Goal: Information Seeking & Learning: Learn about a topic

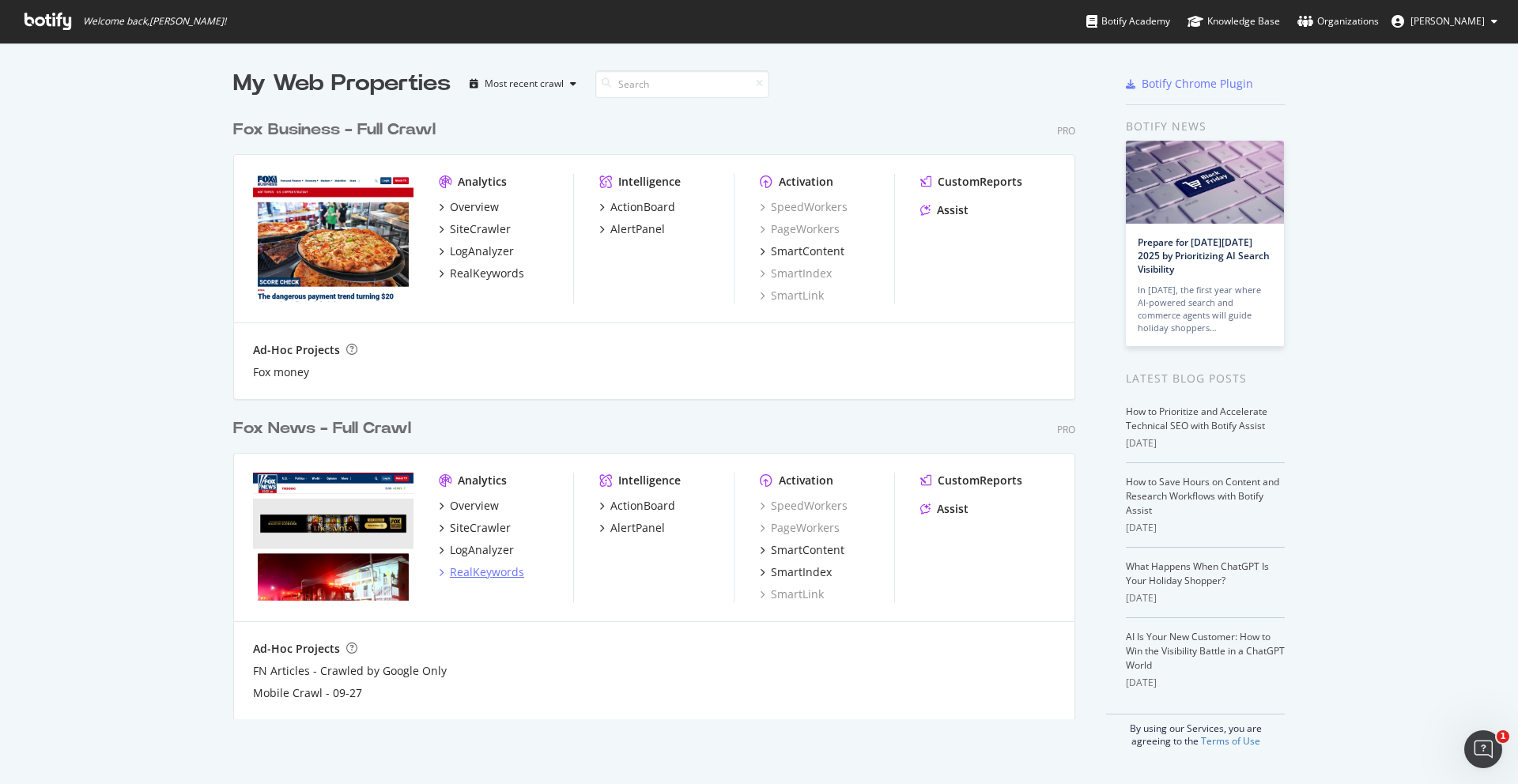
click at [466, 568] on div "RealKeywords" at bounding box center [486, 572] width 75 height 16
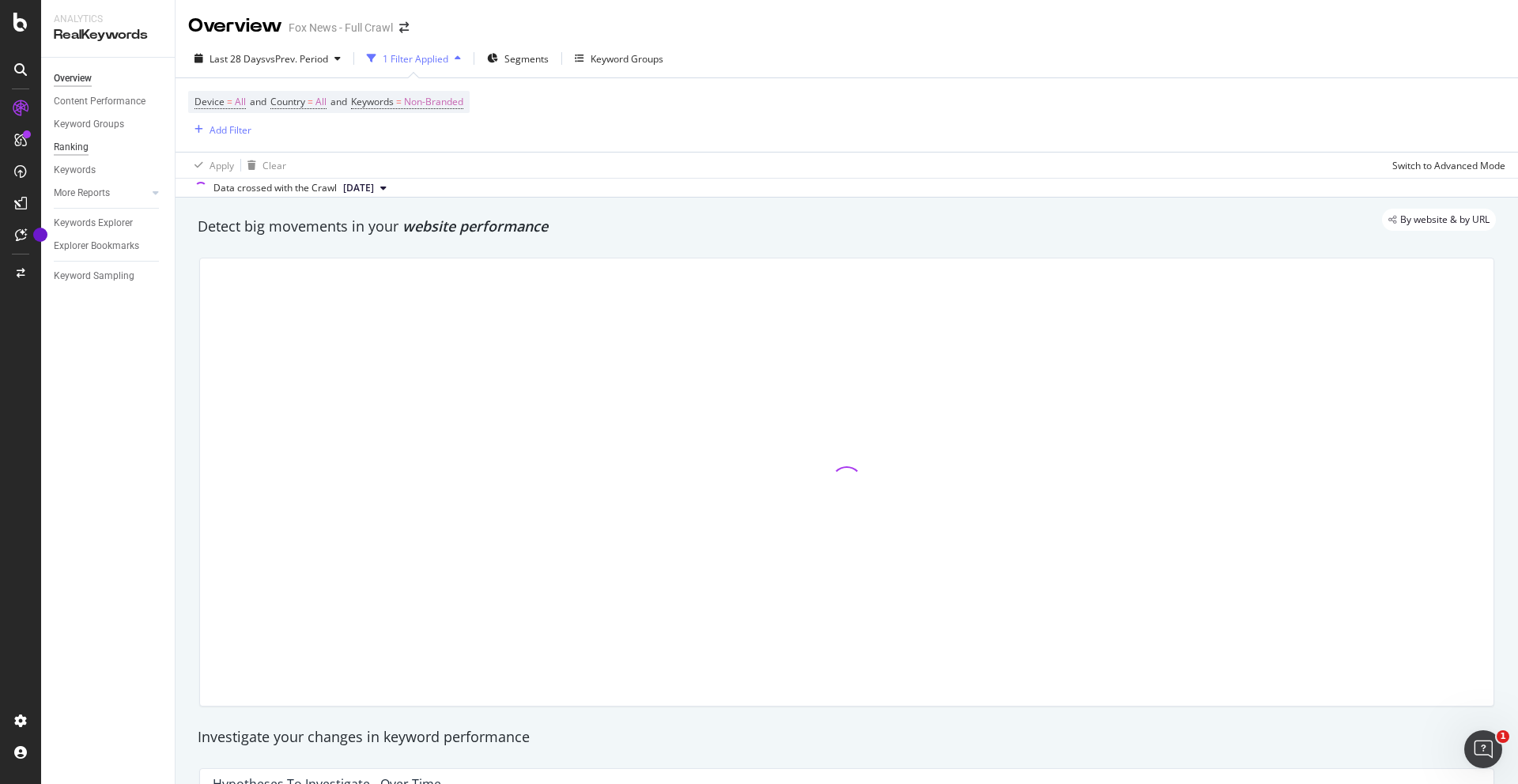
click at [82, 147] on div "Ranking" at bounding box center [71, 147] width 35 height 17
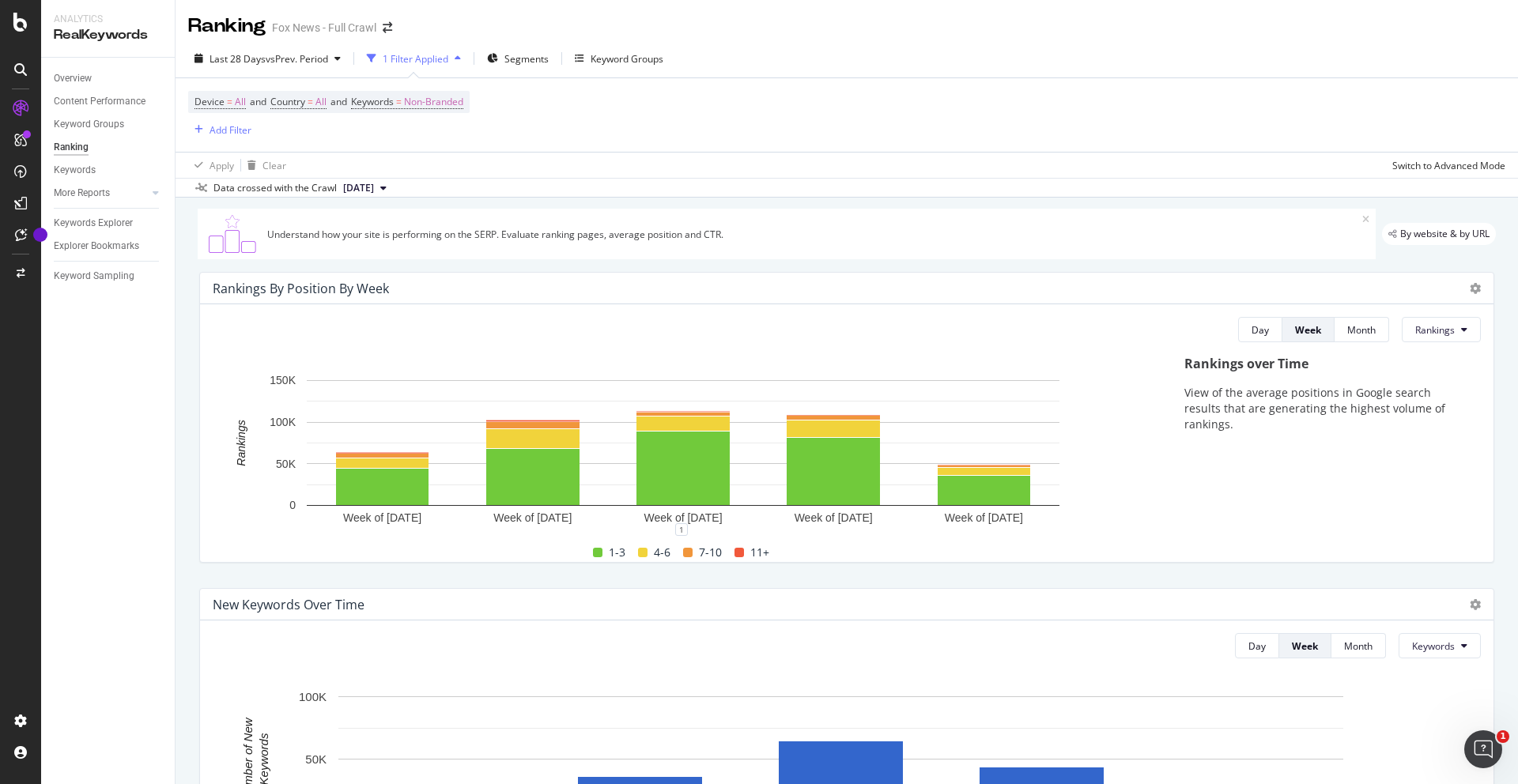
click at [1236, 485] on div "Rankings over Time View of the average positions in Google search results that …" at bounding box center [1324, 457] width 312 height 206
